Goal: Information Seeking & Learning: Learn about a topic

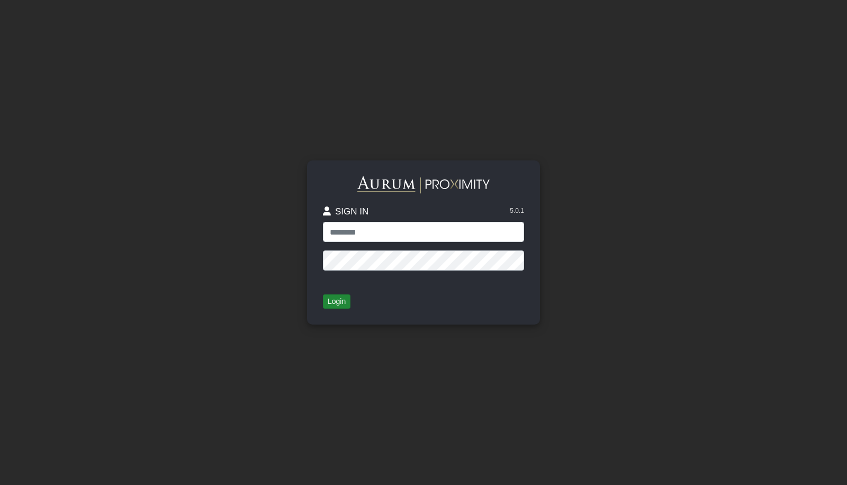
type input "**********"
click at [342, 301] on button "Login" at bounding box center [337, 301] width 28 height 15
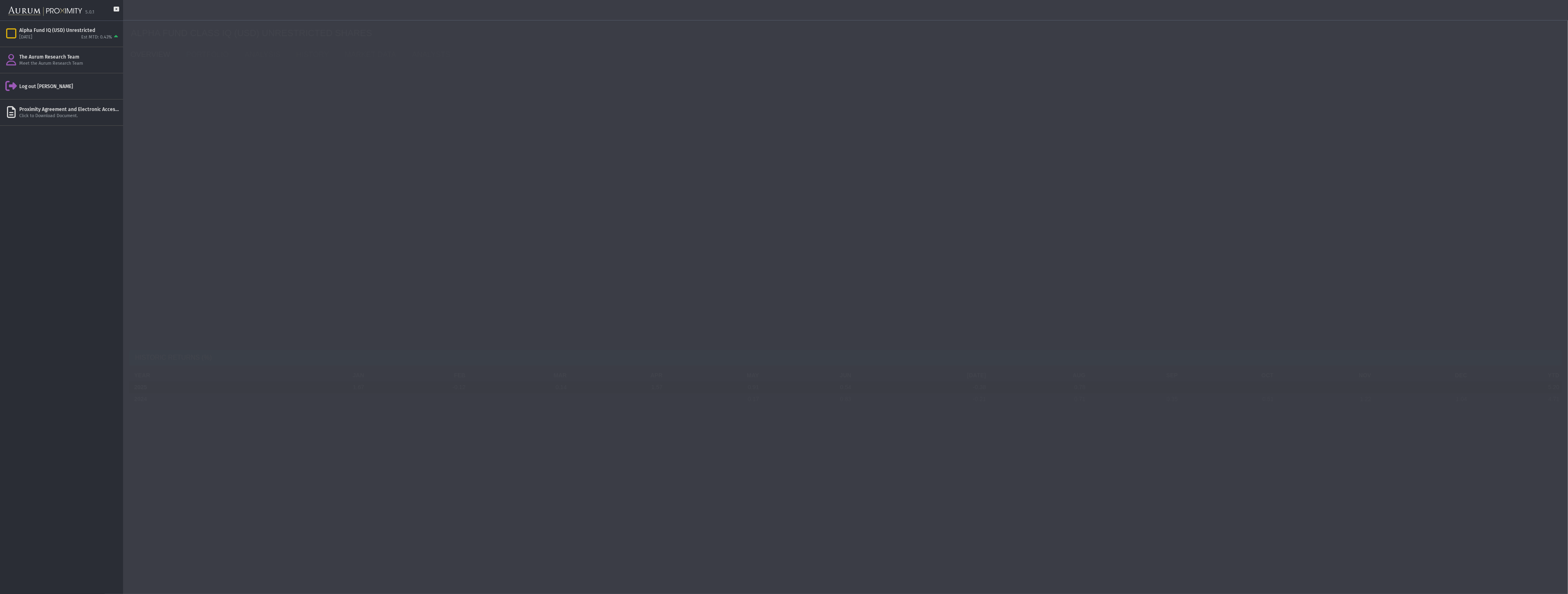
drag, startPoint x: 140, startPoint y: 155, endPoint x: 164, endPoint y: 152, distance: 24.2
click at [165, 153] on div "1.30" at bounding box center [169, 153] width 67 height 17
drag, startPoint x: 207, startPoint y: 152, endPoint x: 222, endPoint y: 149, distance: 15.3
click at [222, 149] on div "1.30 [PERSON_NAME] RATIO 2.72 [PERSON_NAME] RATIO 0.99% DOWNSIDE DEV. 2.09% VOL…" at bounding box center [484, 160] width 706 height 34
click at [264, 146] on div "2.72" at bounding box center [244, 153] width 67 height 17
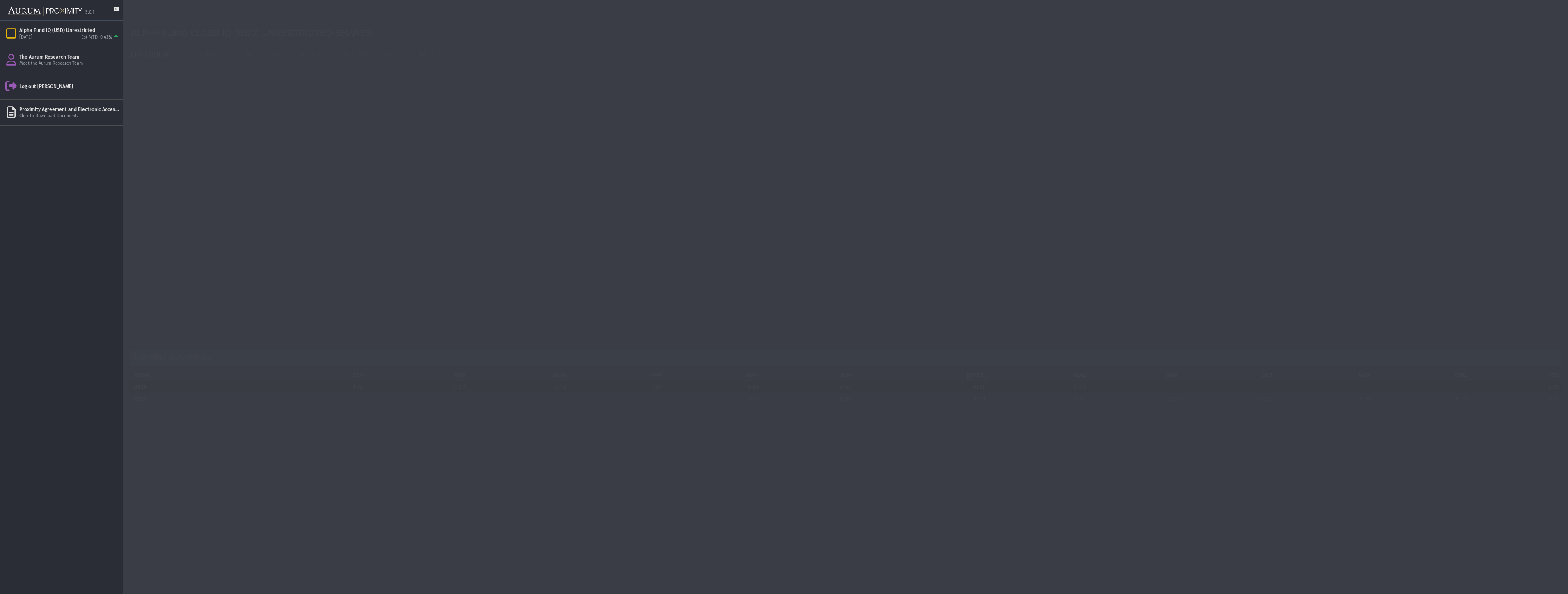
drag, startPoint x: 280, startPoint y: 146, endPoint x: 318, endPoint y: 148, distance: 38.1
click at [318, 148] on div "1.30 [PERSON_NAME] RATIO 2.72 [PERSON_NAME] RATIO 0.99% DOWNSIDE DEV. 2.09% VOL…" at bounding box center [484, 160] width 706 height 34
click at [346, 152] on div "0.99%" at bounding box center [319, 153] width 67 height 17
drag, startPoint x: 370, startPoint y: 151, endPoint x: 384, endPoint y: 150, distance: 14.0
click at [384, 150] on div "2.09%" at bounding box center [395, 153] width 67 height 17
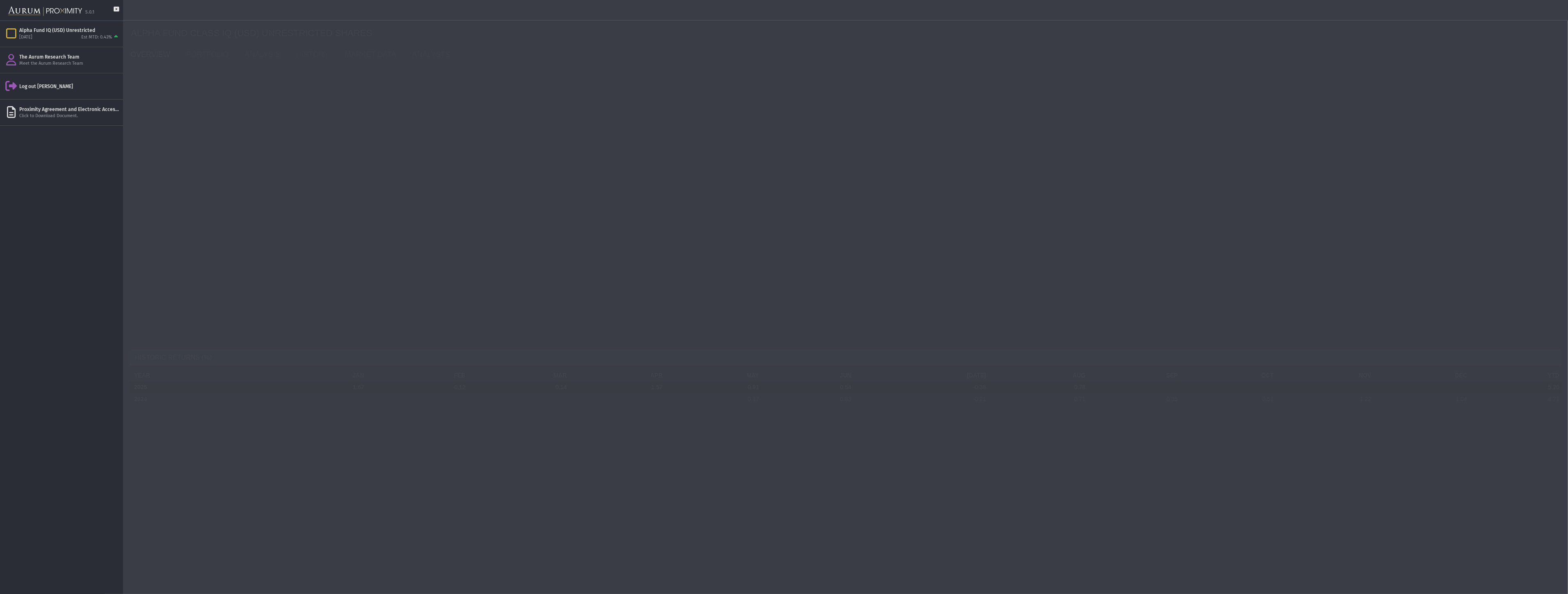
click at [415, 155] on div "2.09%" at bounding box center [395, 153] width 67 height 17
drag, startPoint x: 476, startPoint y: 151, endPoint x: 449, endPoint y: 150, distance: 27.0
click at [449, 150] on div "81.25%" at bounding box center [470, 153] width 67 height 17
click at [497, 153] on div "81.25%" at bounding box center [470, 153] width 67 height 17
